Goal: Information Seeking & Learning: Find contact information

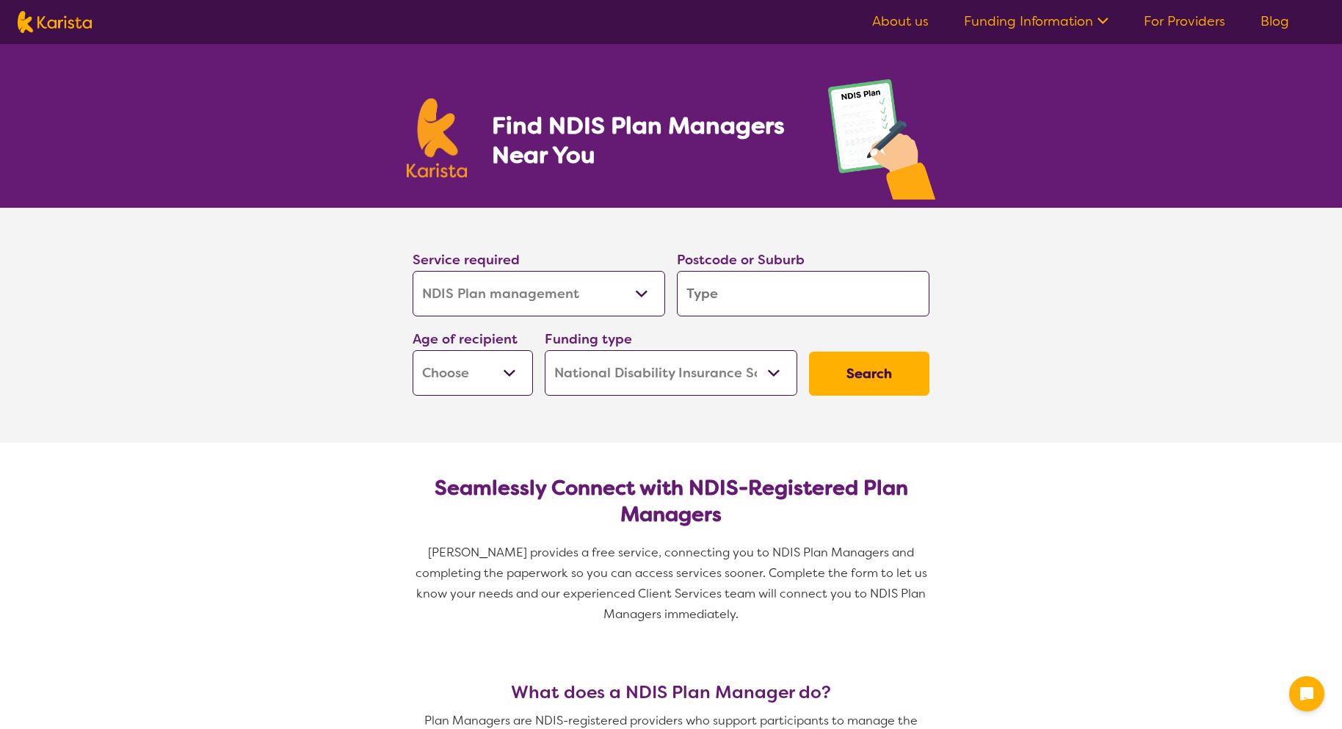
select select "NDIS Plan management"
select select "NDIS"
select select "NDIS Plan management"
select select "NDIS"
type input "2"
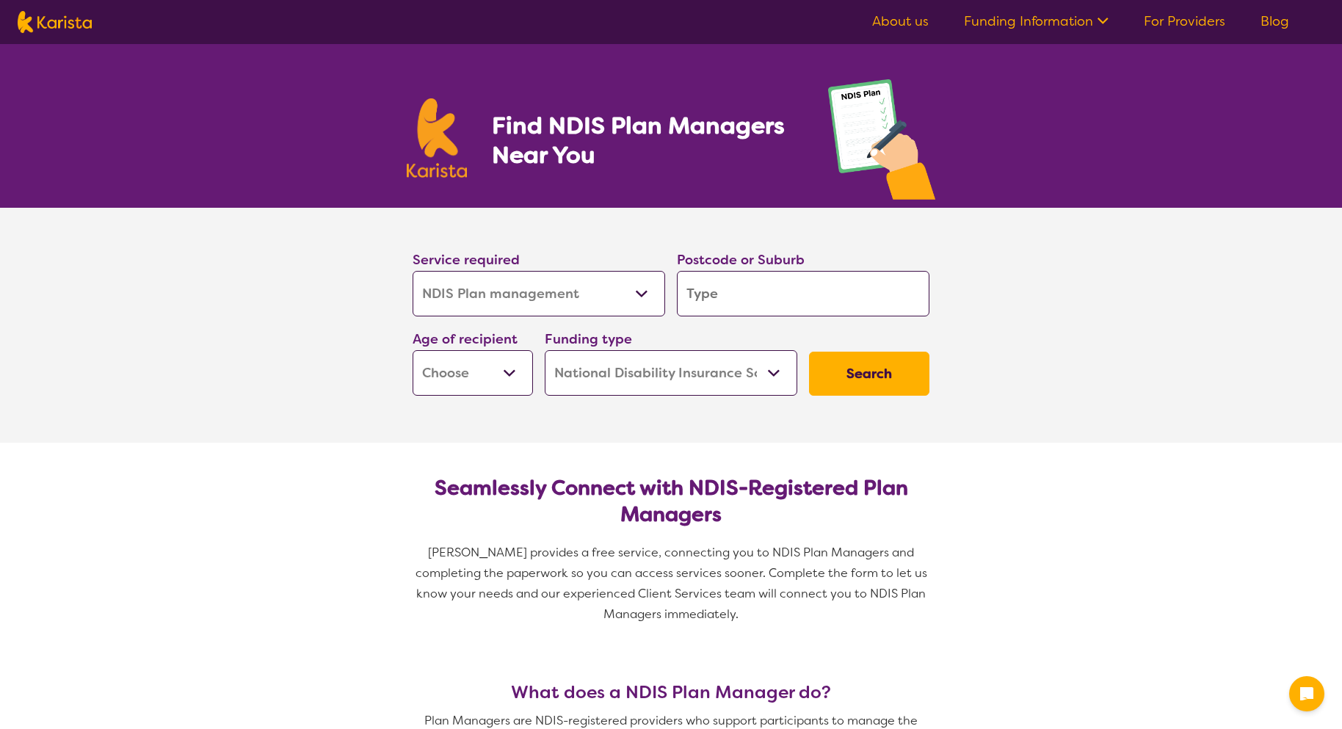
type input "2"
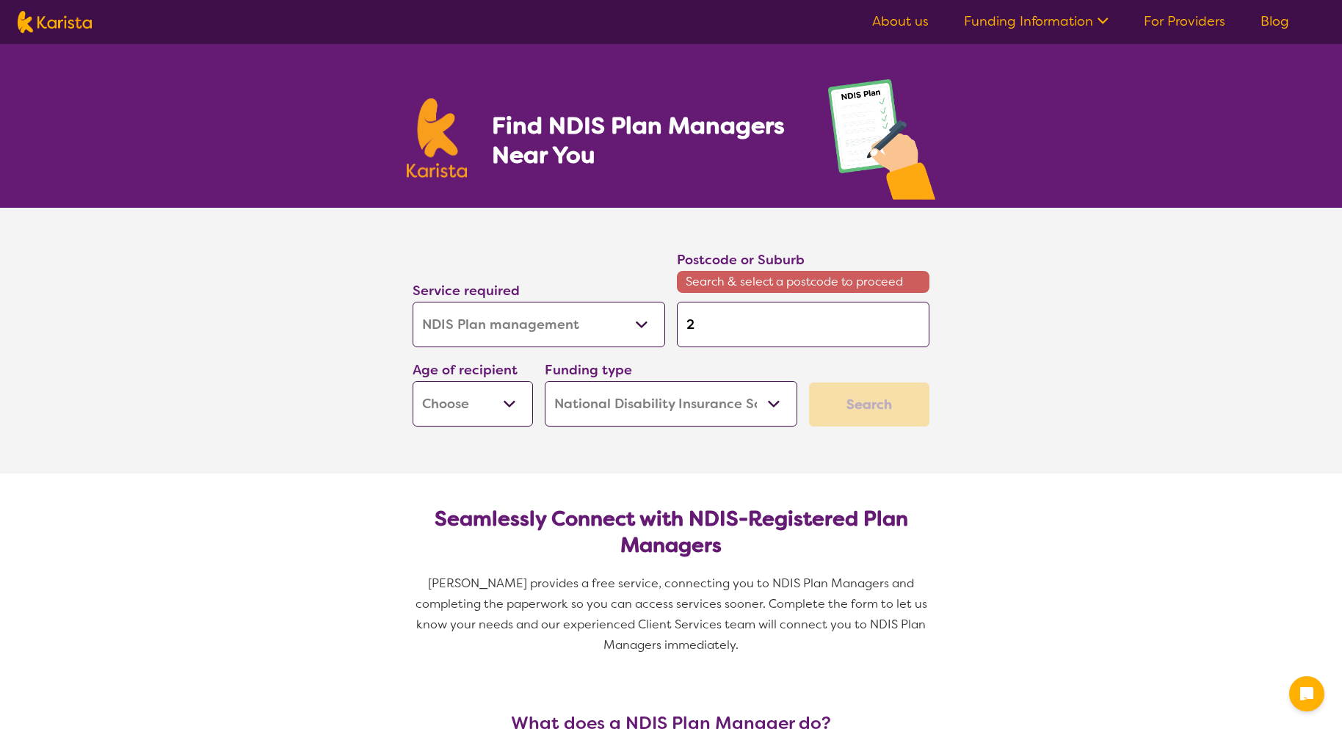
type input "25"
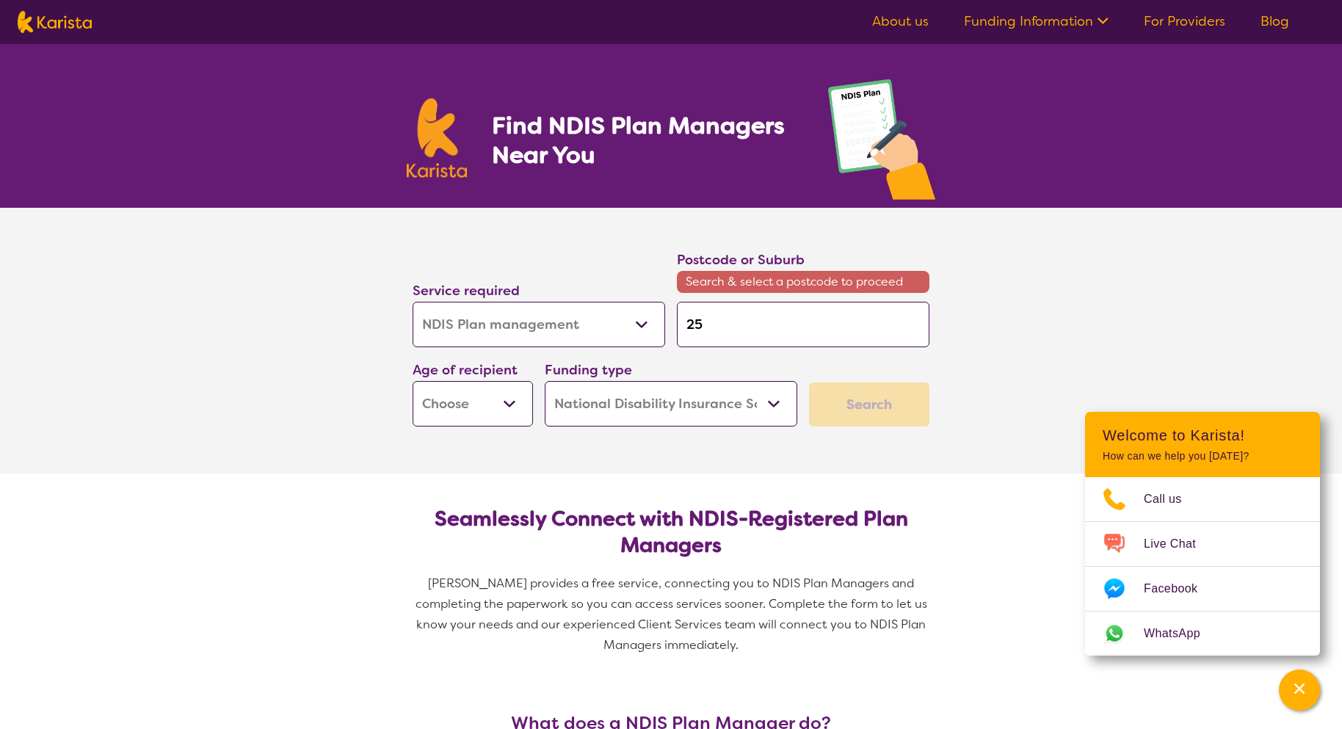
type input "258"
type input "2580"
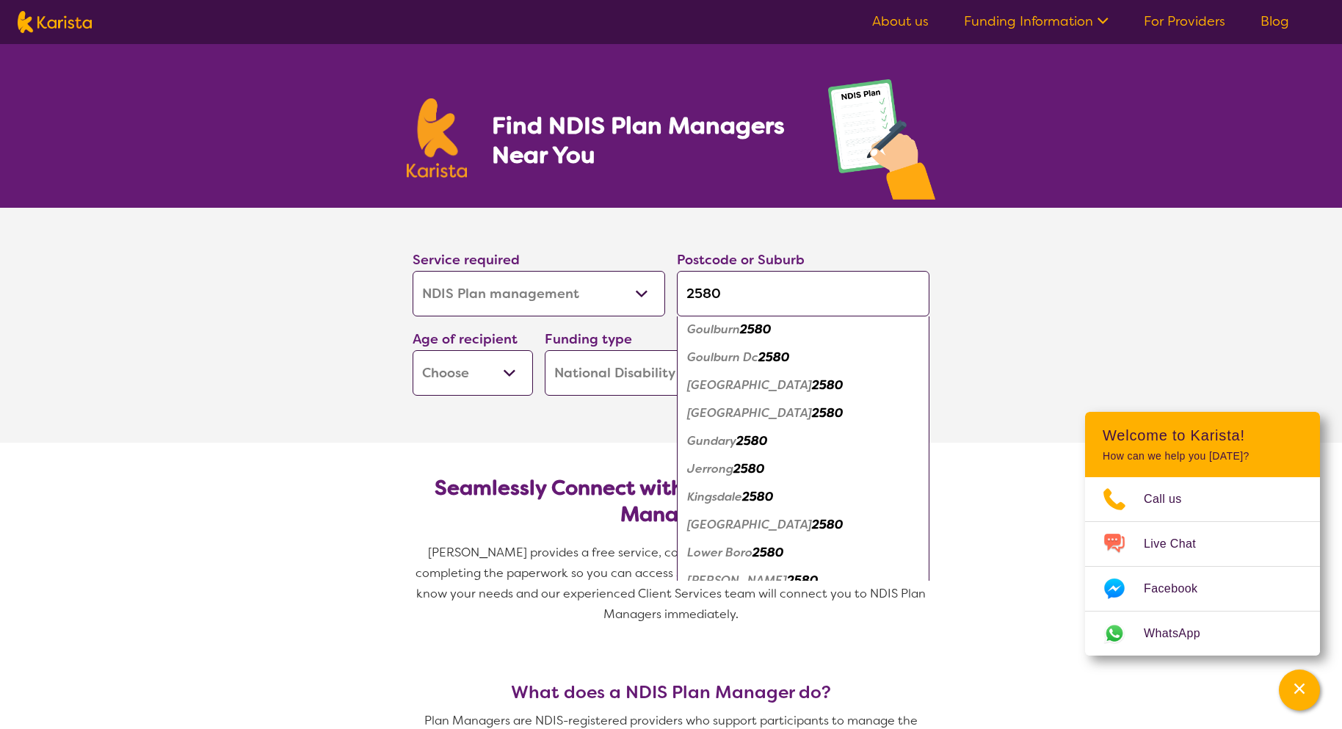
scroll to position [311, 0]
type input "2580"
click at [720, 336] on em "Goulburn" at bounding box center [713, 329] width 53 height 15
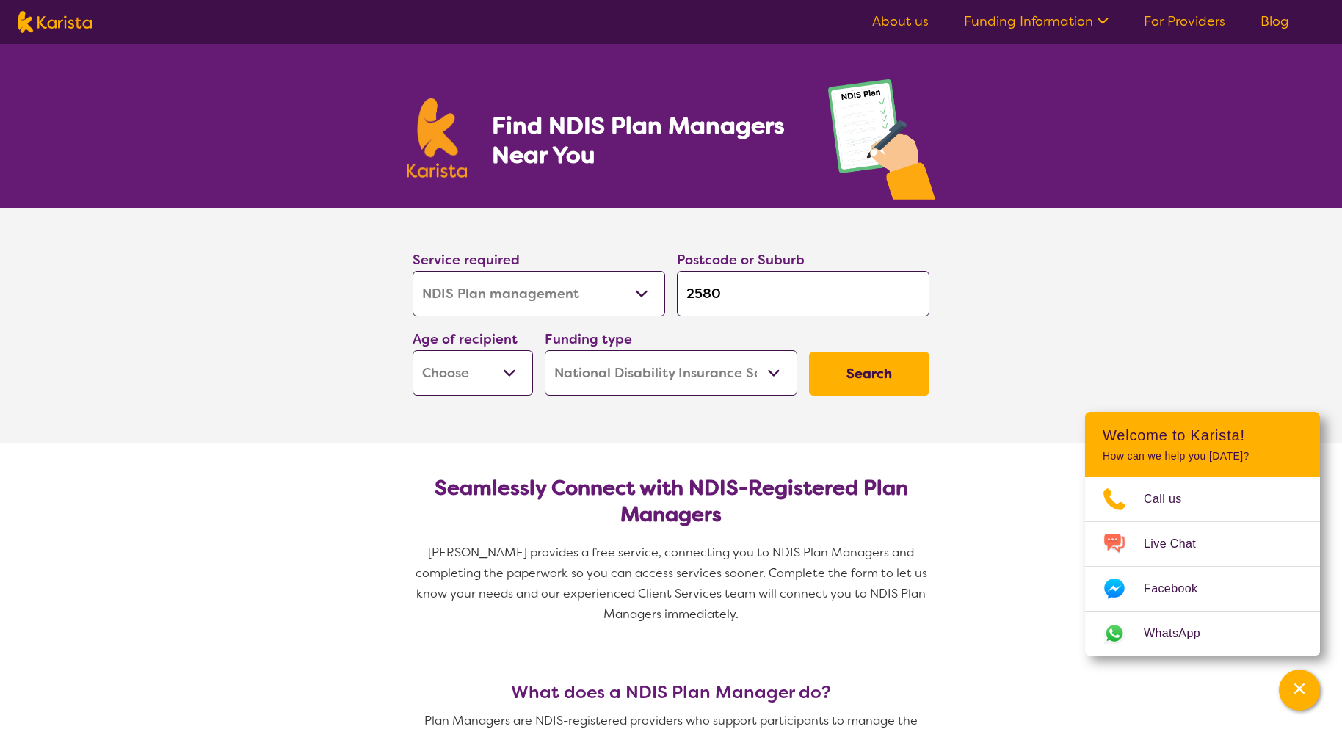
click at [856, 373] on button "Search" at bounding box center [869, 374] width 120 height 44
click at [469, 378] on select "Early Childhood - 0 to 9 Child - 10 to 11 Adolescent - 12 to 17 Adult - 18 to 6…" at bounding box center [473, 373] width 120 height 46
select select "EC"
click at [413, 350] on select "Early Childhood - 0 to 9 Child - 10 to 11 Adolescent - 12 to 17 Adult - 18 to 6…" at bounding box center [473, 373] width 120 height 46
select select "EC"
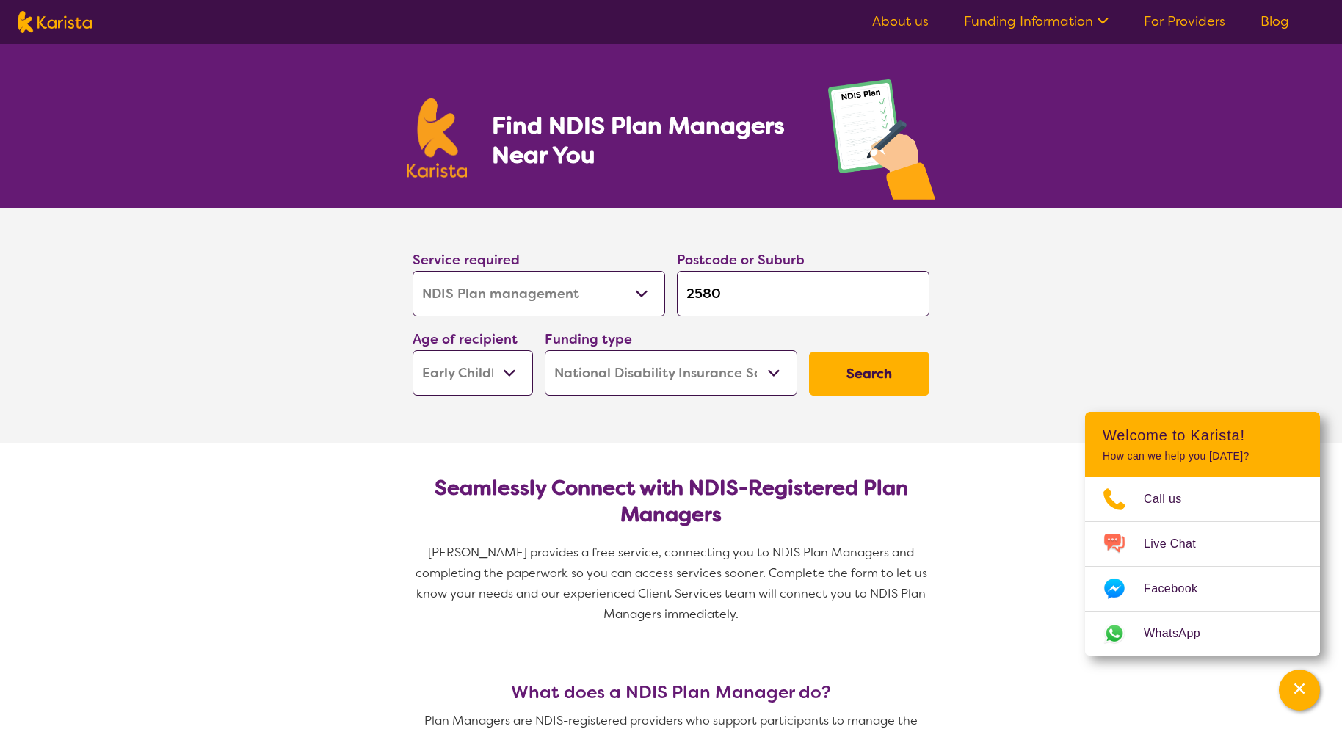
click at [849, 391] on button "Search" at bounding box center [869, 374] width 120 height 44
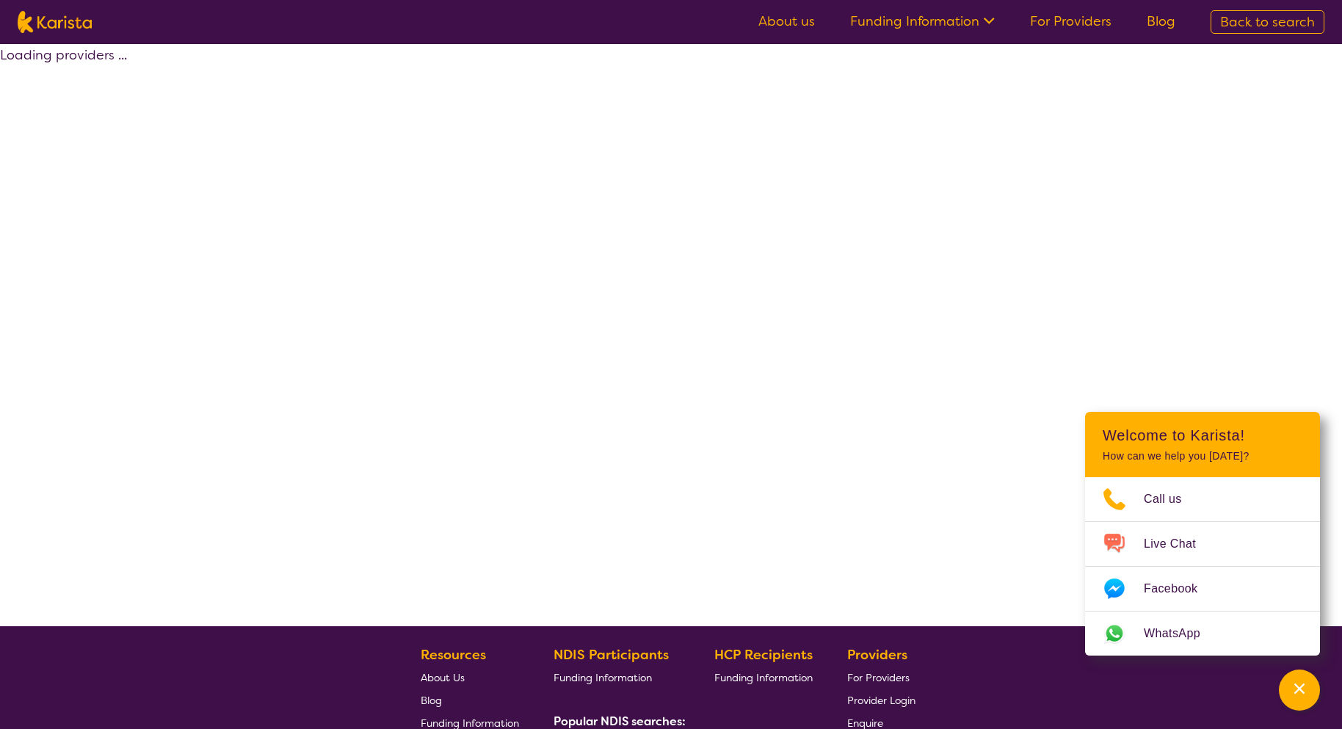
select select "by_score"
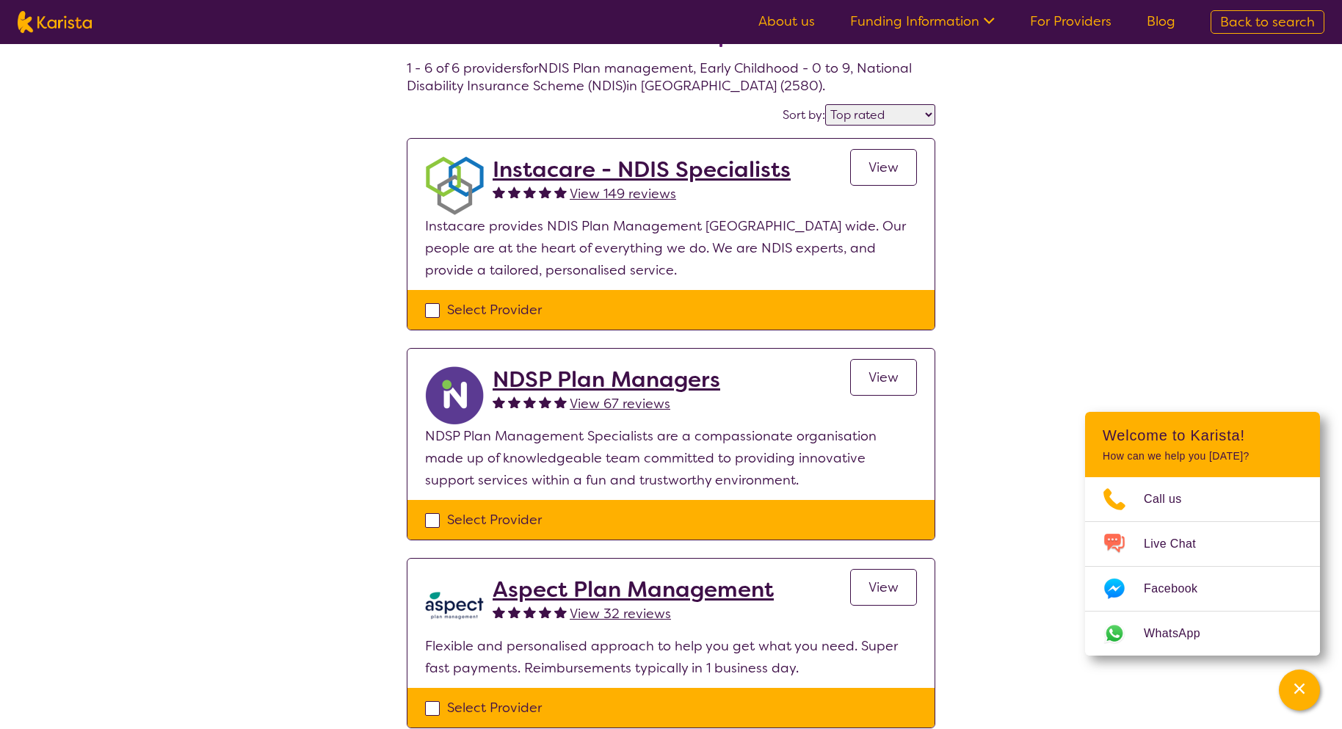
scroll to position [68, 0]
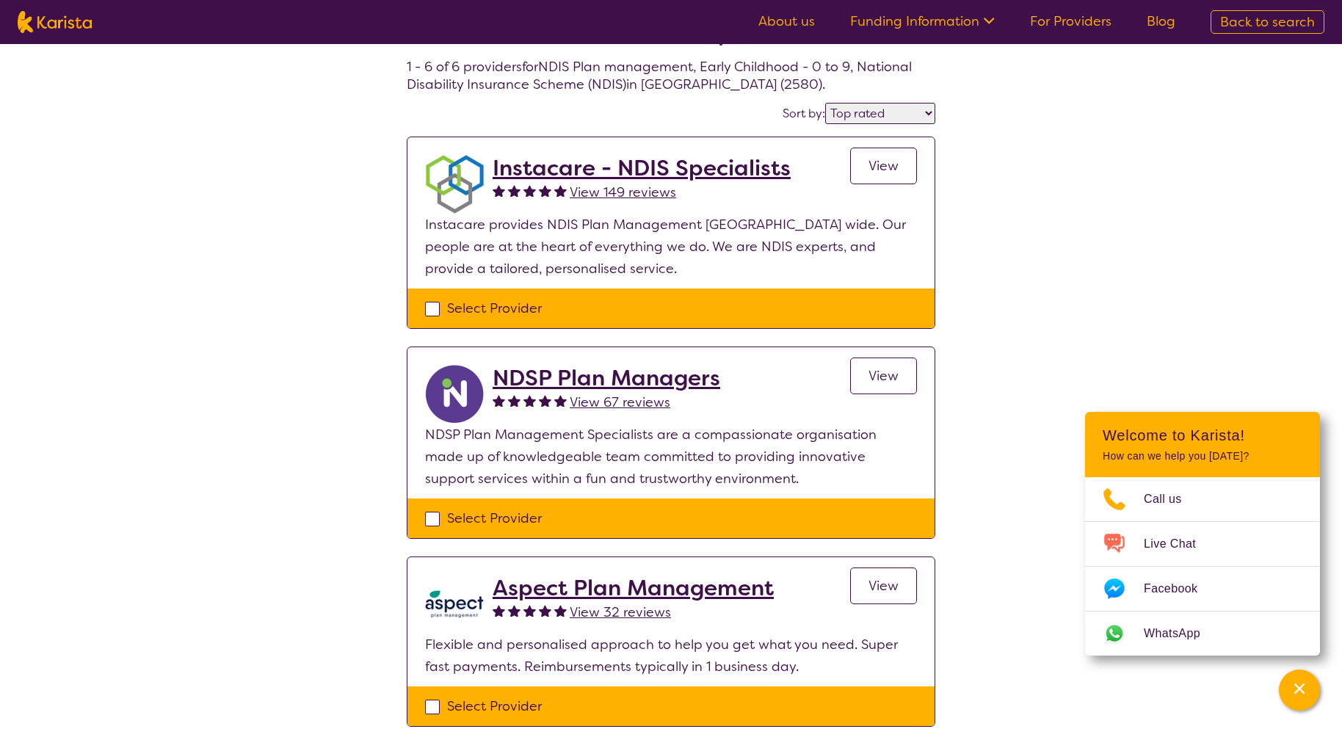
click at [908, 162] on link "View" at bounding box center [883, 166] width 67 height 37
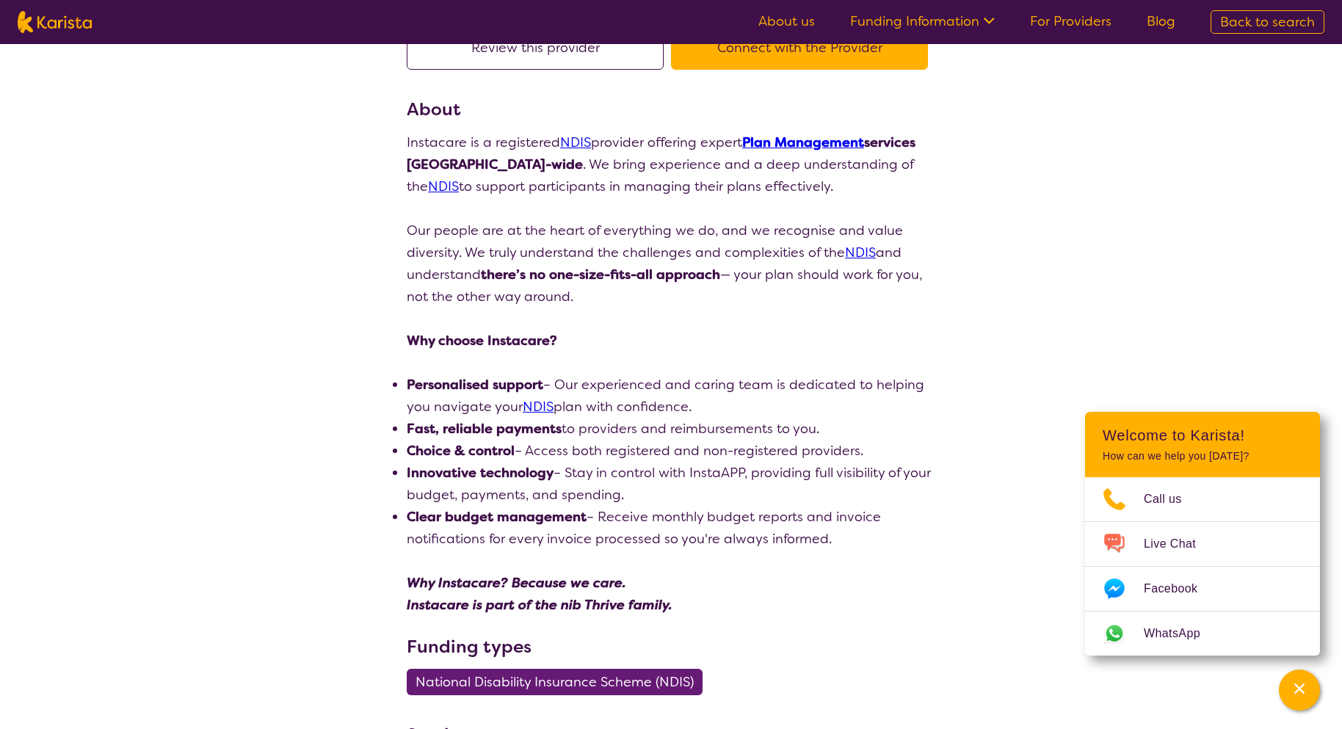
scroll to position [90, 0]
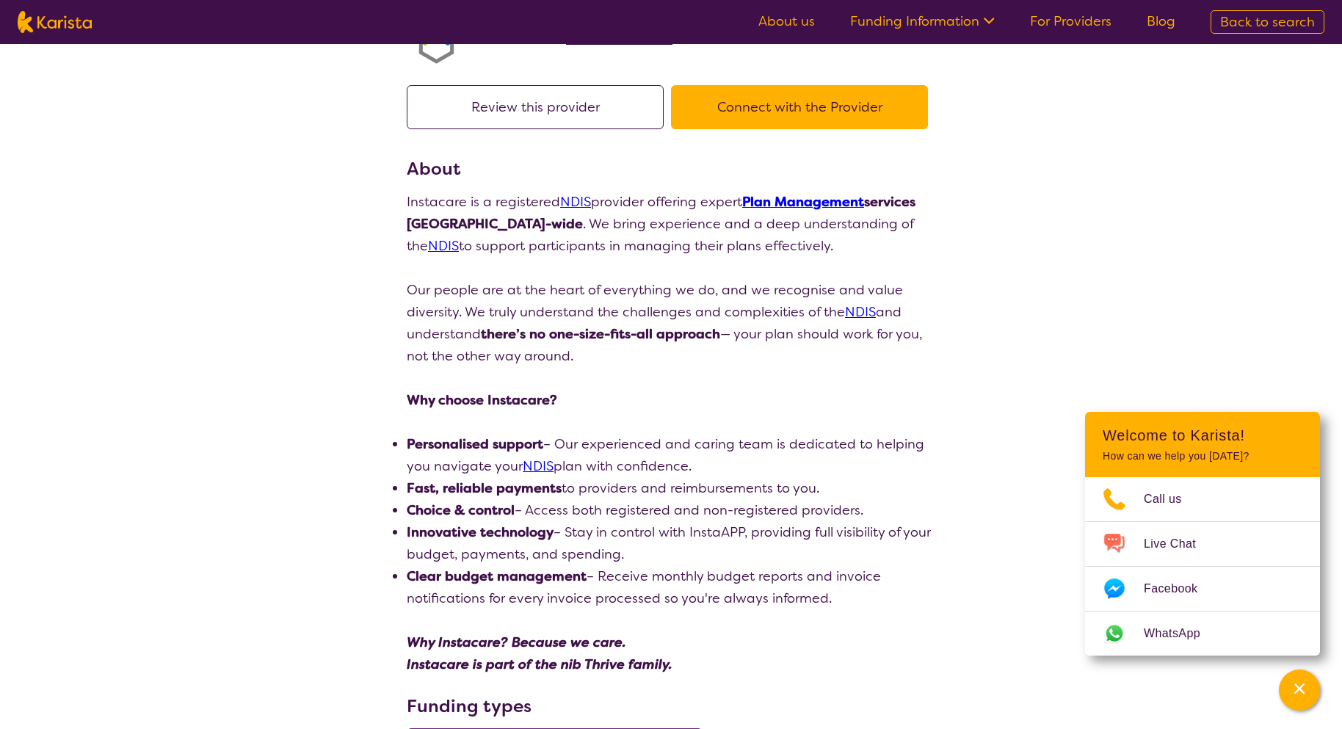
select select "by_score"
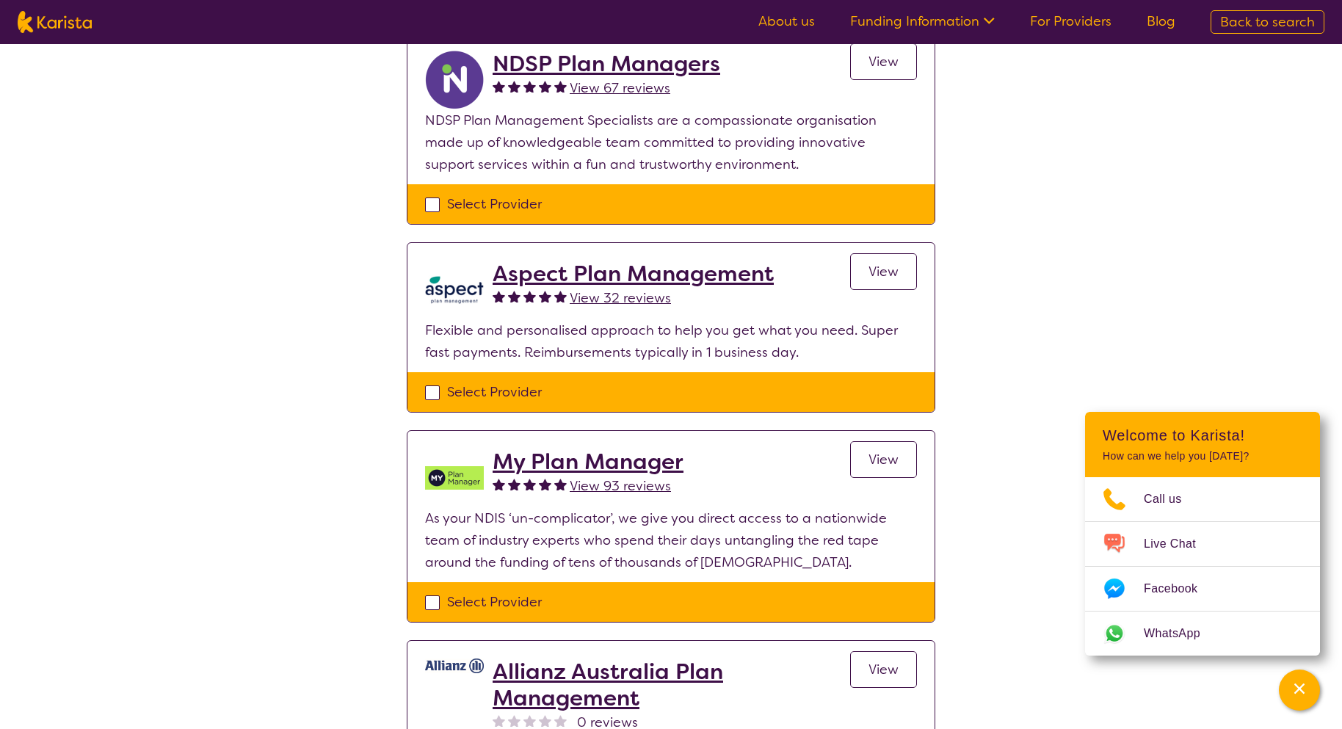
scroll to position [377, 0]
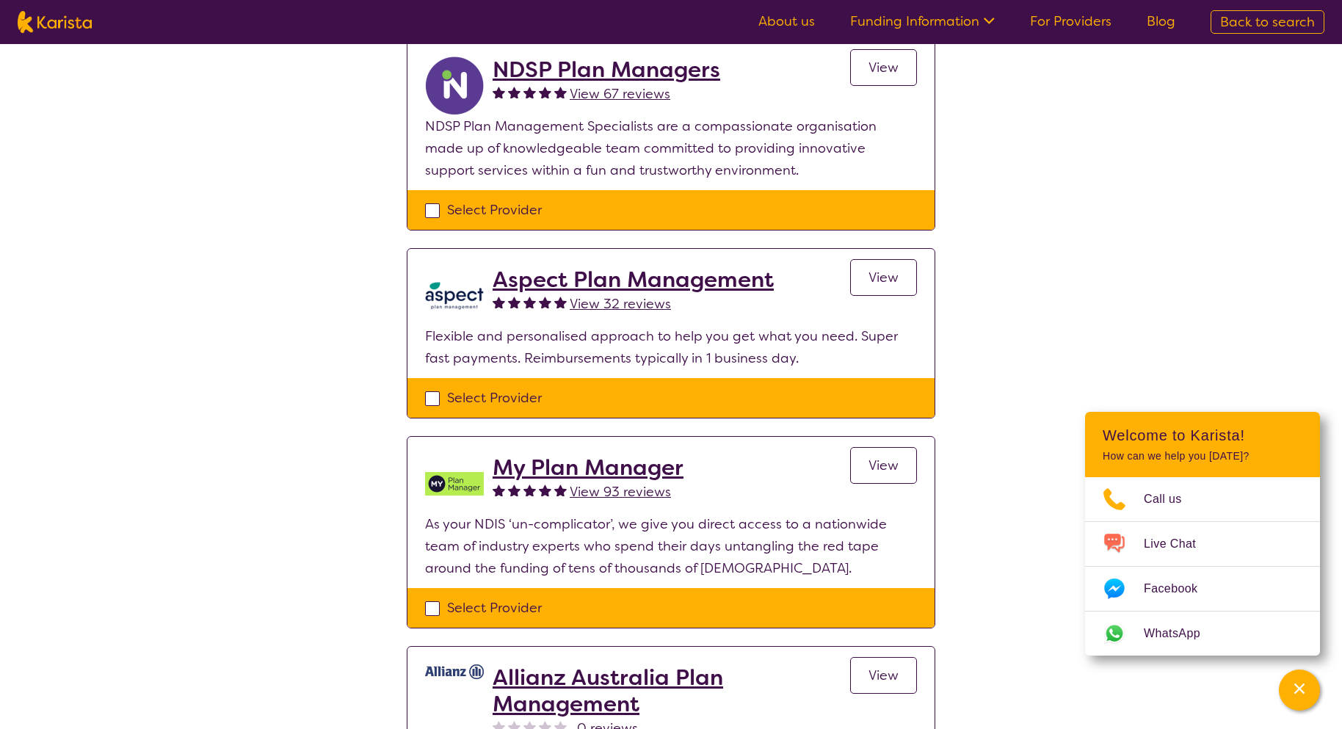
click at [890, 285] on span "View" at bounding box center [884, 278] width 30 height 18
